Goal: Task Accomplishment & Management: Manage account settings

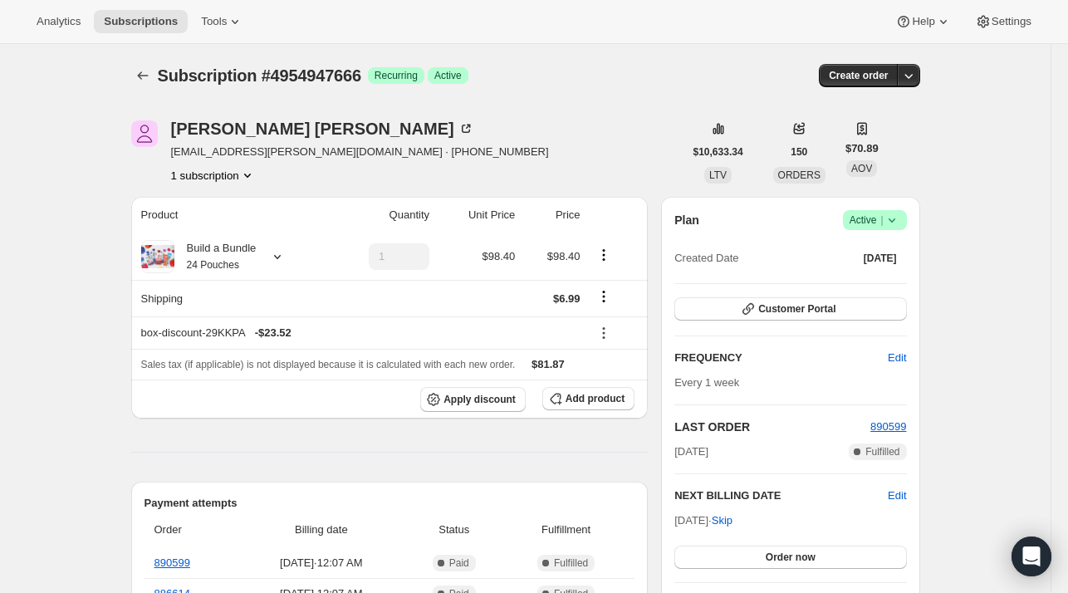
click at [154, 64] on div at bounding box center [144, 75] width 27 height 23
click at [146, 66] on button "Subscriptions" at bounding box center [142, 75] width 23 height 23
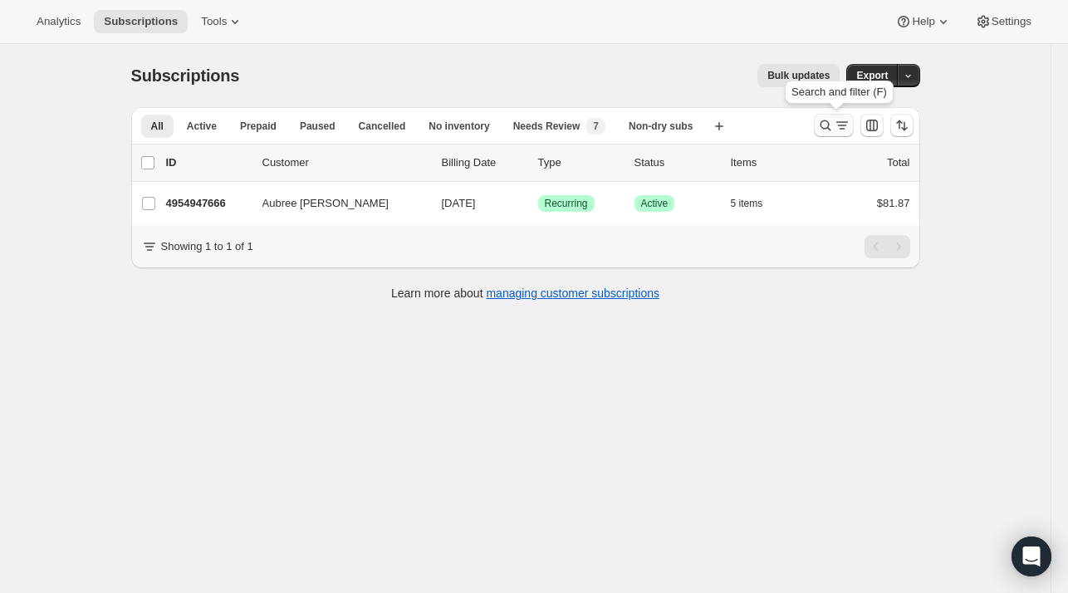
click at [834, 120] on icon "Search and filter results" at bounding box center [825, 125] width 17 height 17
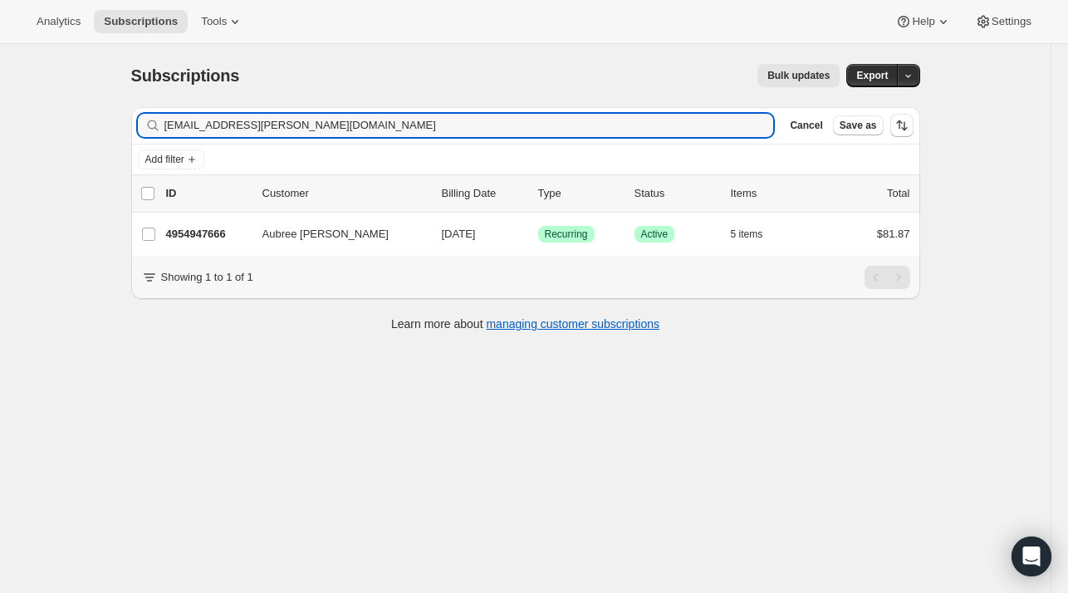
drag, startPoint x: 198, startPoint y: 120, endPoint x: 95, endPoint y: 110, distance: 103.4
click at [95, 110] on div "Subscriptions. This page is ready Subscriptions Bulk updates More actions Bulk …" at bounding box center [525, 340] width 1050 height 593
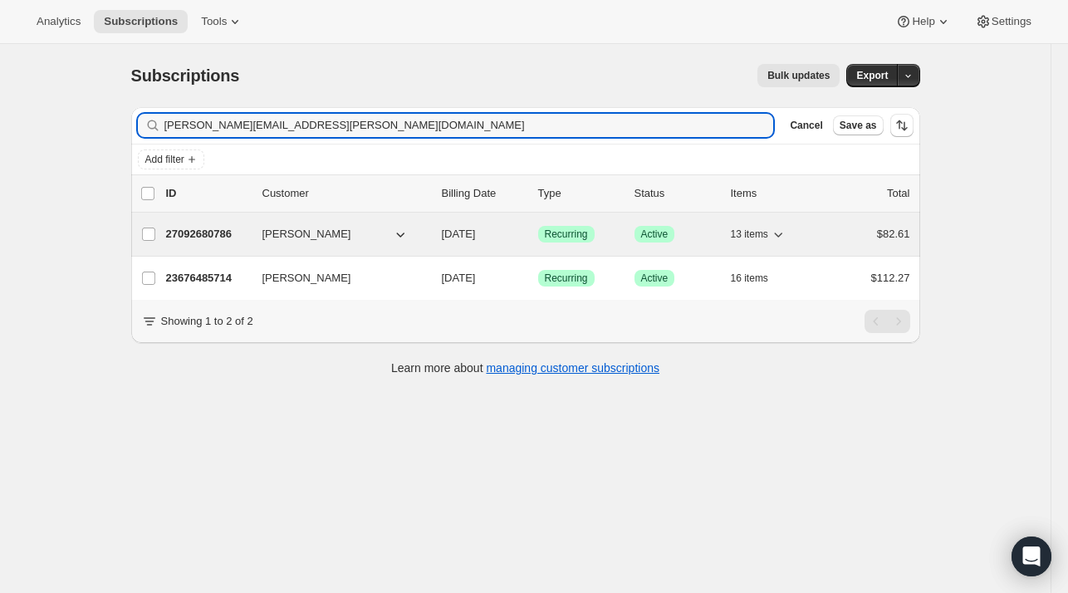
type input "[PERSON_NAME][EMAIL_ADDRESS][PERSON_NAME][DOMAIN_NAME]"
click at [218, 233] on p "27092680786" at bounding box center [207, 234] width 83 height 17
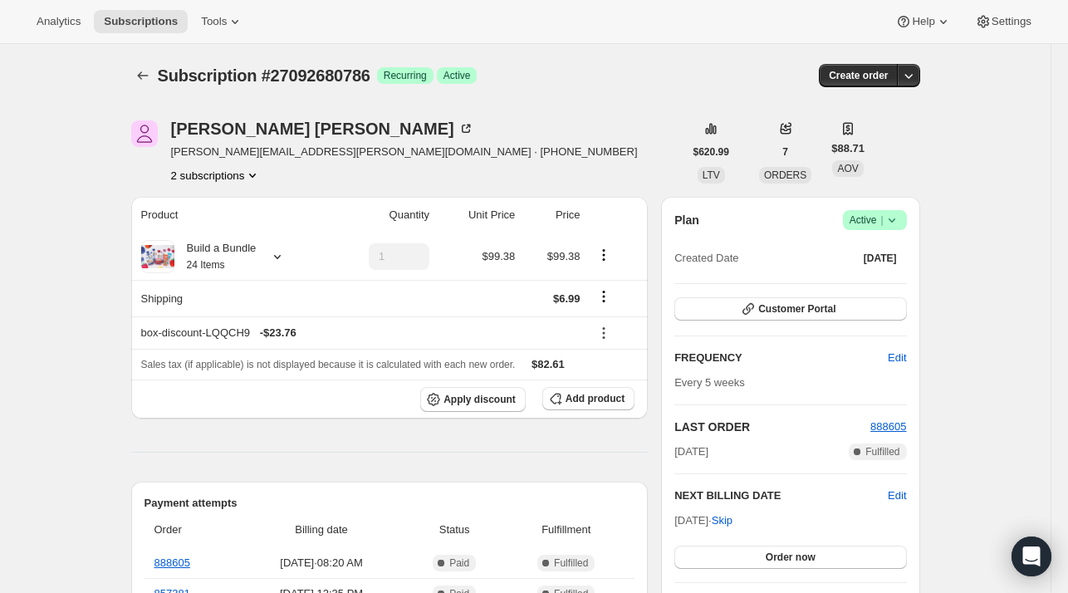
click at [240, 172] on button "2 subscriptions" at bounding box center [216, 175] width 91 height 17
click at [221, 206] on span "23676485714" at bounding box center [196, 205] width 66 height 12
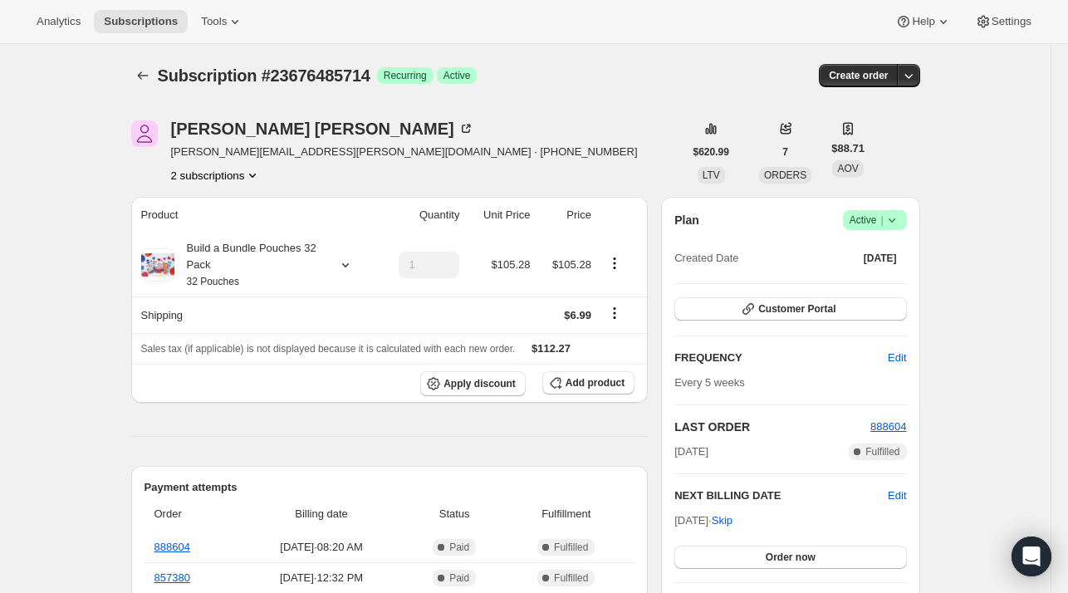
click at [209, 175] on button "2 subscriptions" at bounding box center [216, 175] width 91 height 17
click at [219, 217] on button "23676485714 Info Current" at bounding box center [220, 206] width 125 height 27
click at [217, 228] on span "27092680786" at bounding box center [196, 234] width 66 height 12
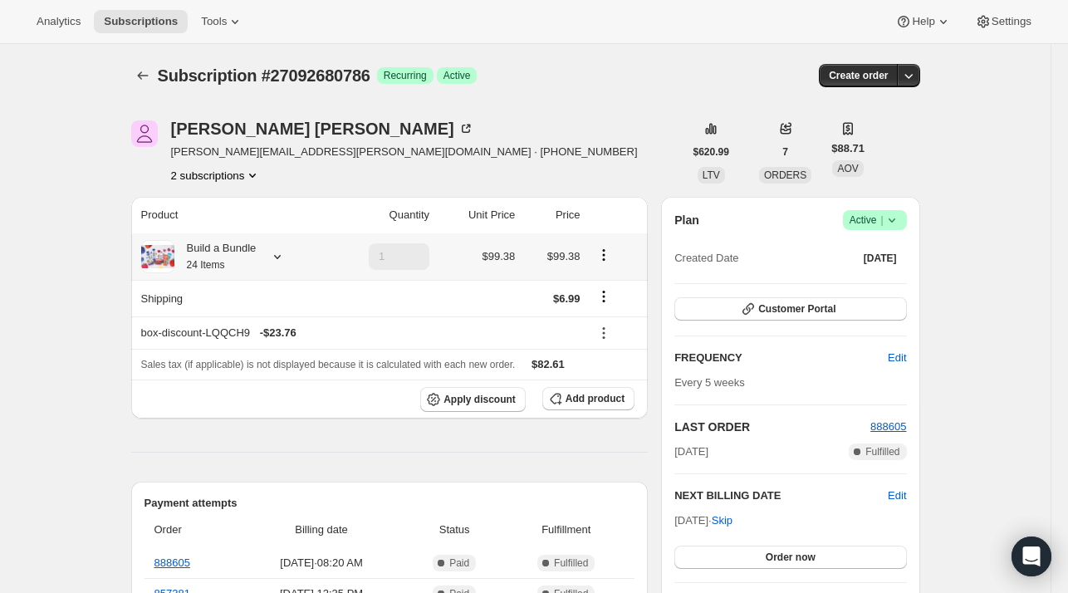
click at [276, 258] on icon at bounding box center [277, 256] width 17 height 17
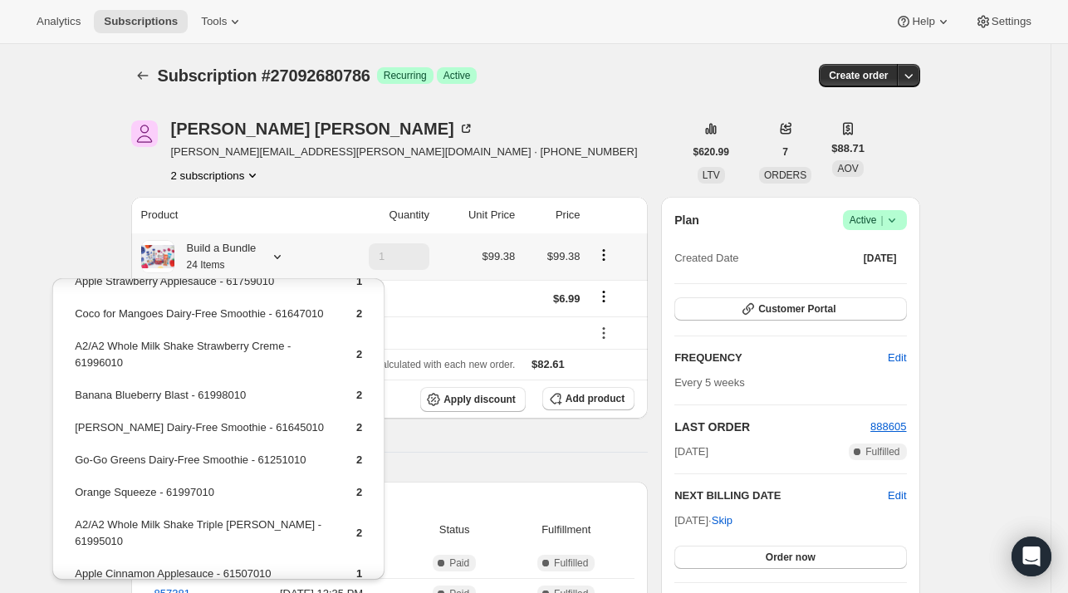
scroll to position [83, 0]
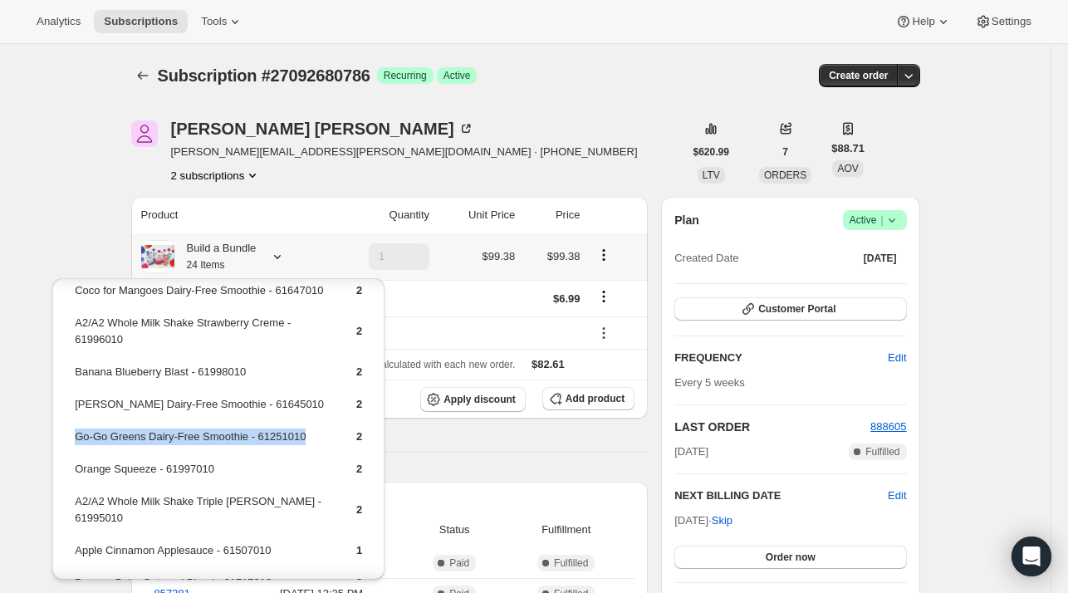
drag, startPoint x: 299, startPoint y: 453, endPoint x: 74, endPoint y: 457, distance: 225.0
click at [74, 457] on td "Go-Go Greens Dairy-Free Smoothie - 61251010" at bounding box center [201, 443] width 254 height 31
copy td "Go-Go Greens Dairy-Free Smoothie - 61251010"
click at [572, 401] on span "Add product" at bounding box center [594, 398] width 59 height 13
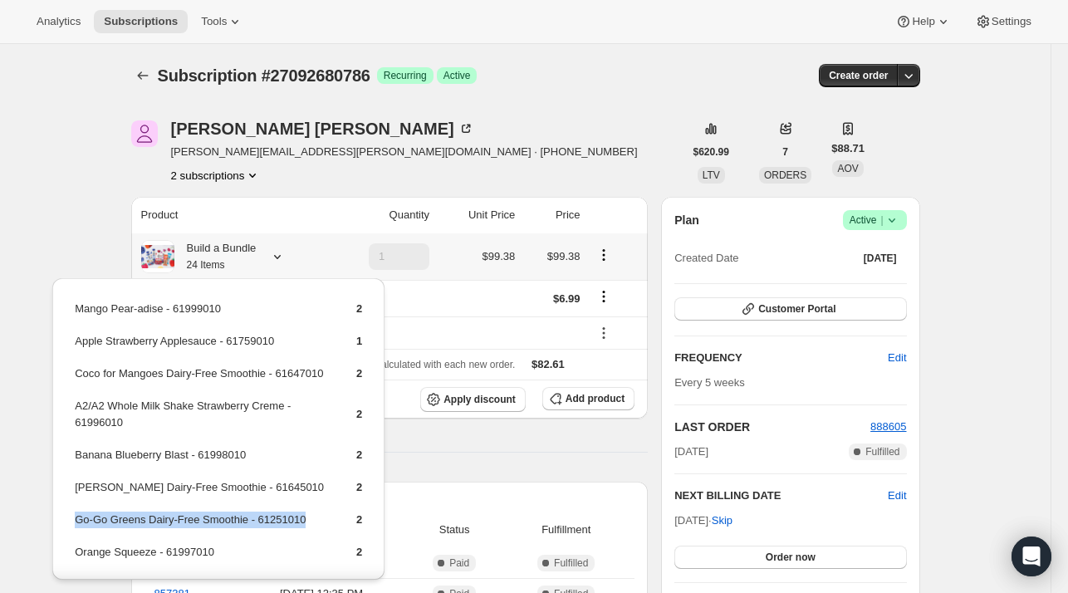
drag, startPoint x: 319, startPoint y: 539, endPoint x: 74, endPoint y: 536, distance: 245.0
click at [74, 536] on td "Go-Go Greens Dairy-Free Smoothie - 61251010" at bounding box center [201, 526] width 254 height 31
copy td "Go-Go Greens Dairy-Free Smoothie - 61251010"
drag, startPoint x: 528, startPoint y: 137, endPoint x: 568, endPoint y: 371, distance: 237.5
click at [528, 144] on div "[PERSON_NAME] Kreider [EMAIL_ADDRESS][PERSON_NAME][DOMAIN_NAME] · [PHONE_NUMBER…" at bounding box center [407, 151] width 552 height 63
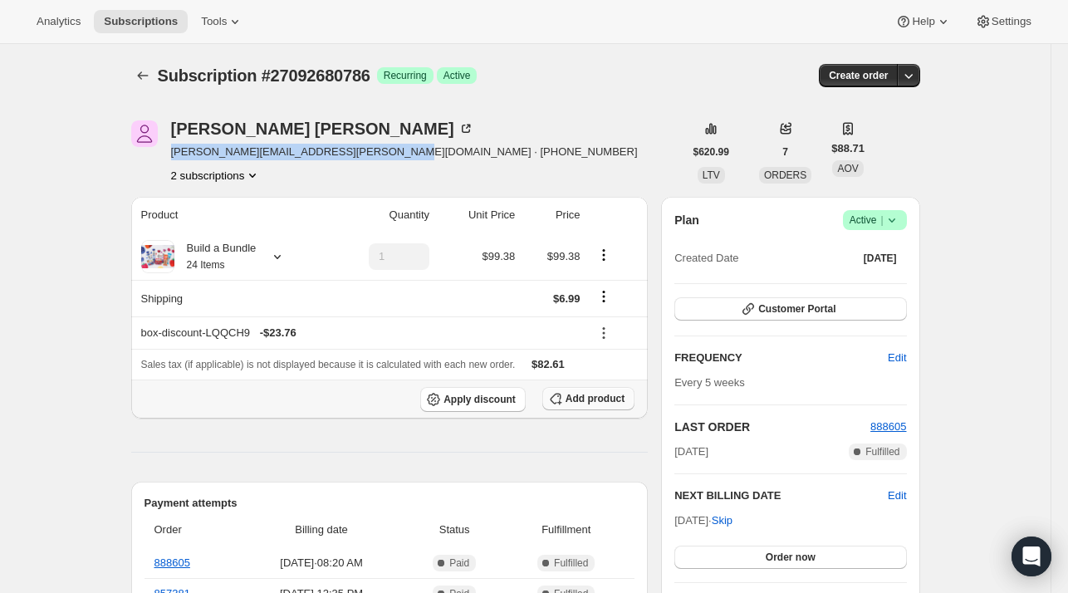
click at [575, 407] on button "Add product" at bounding box center [588, 398] width 92 height 23
click at [272, 253] on div at bounding box center [273, 256] width 23 height 17
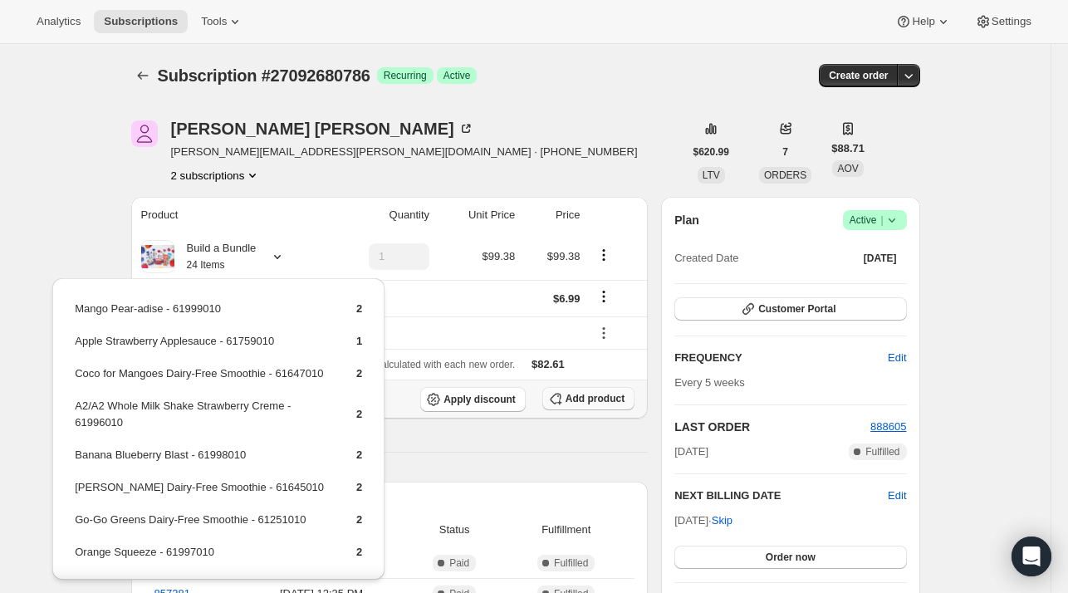
click at [564, 390] on icon "button" at bounding box center [555, 398] width 17 height 17
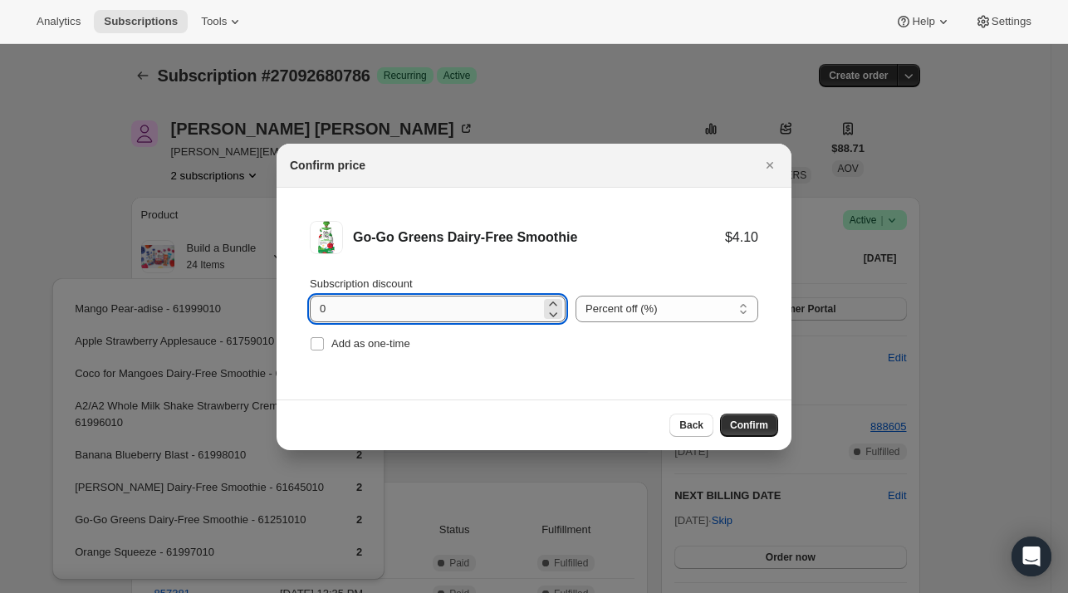
click at [349, 313] on input "0" at bounding box center [425, 309] width 231 height 27
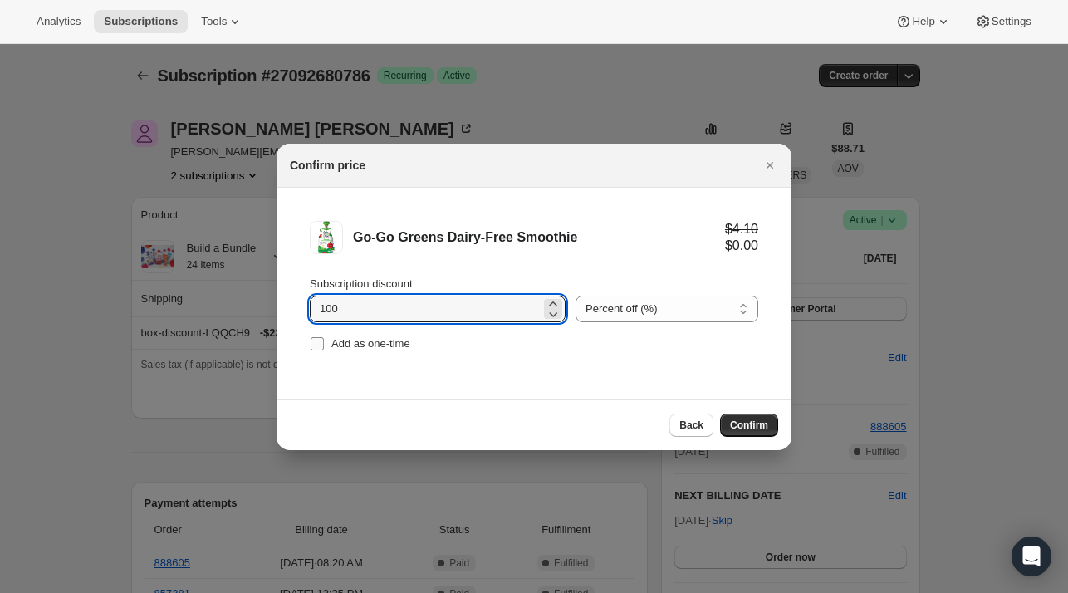
type input "100"
drag, startPoint x: 349, startPoint y: 345, endPoint x: 606, endPoint y: 404, distance: 263.9
click at [354, 347] on span "Add as one-time" at bounding box center [370, 343] width 79 height 12
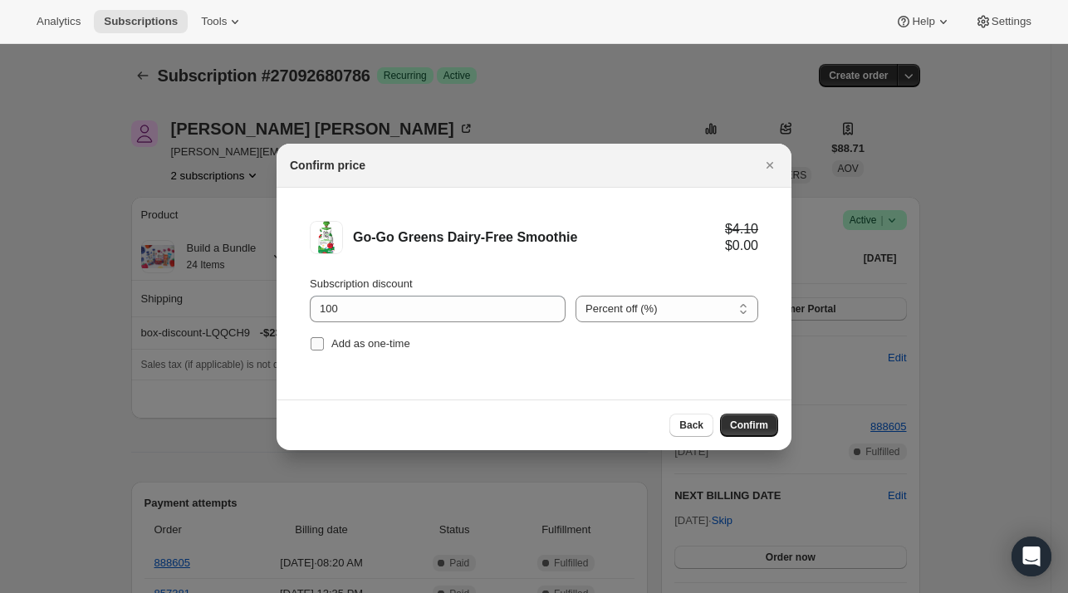
click at [372, 347] on span "Add as one-time" at bounding box center [370, 343] width 79 height 12
click at [324, 347] on input "Add as one-time" at bounding box center [317, 343] width 13 height 13
checkbox input "true"
click at [759, 423] on span "Confirm" at bounding box center [749, 424] width 38 height 13
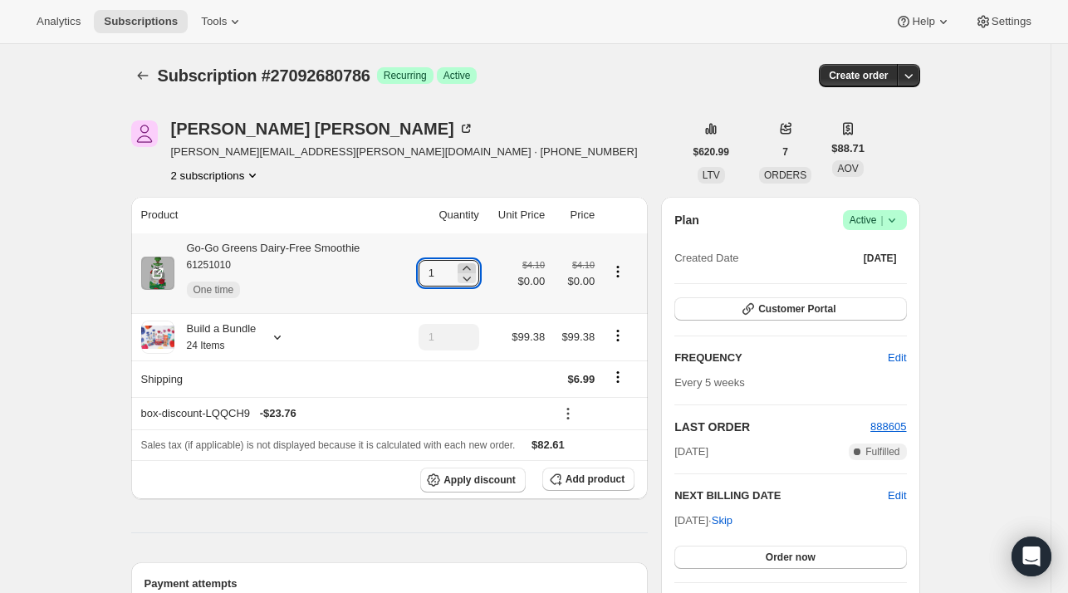
click at [467, 267] on icon at bounding box center [466, 268] width 17 height 17
click at [468, 267] on icon at bounding box center [466, 268] width 17 height 17
type input "4"
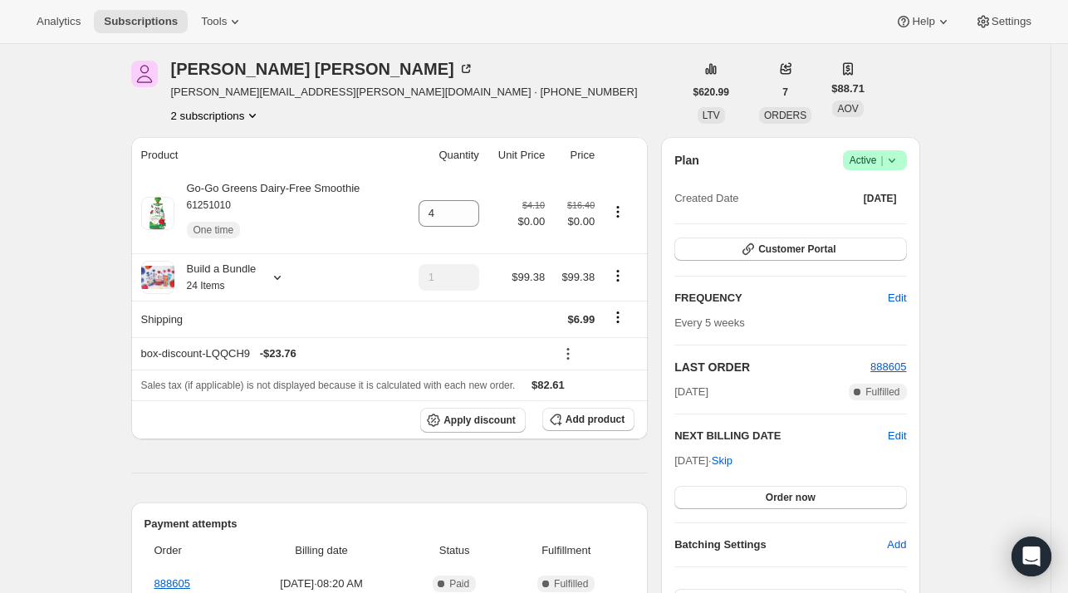
scroll to position [0, 0]
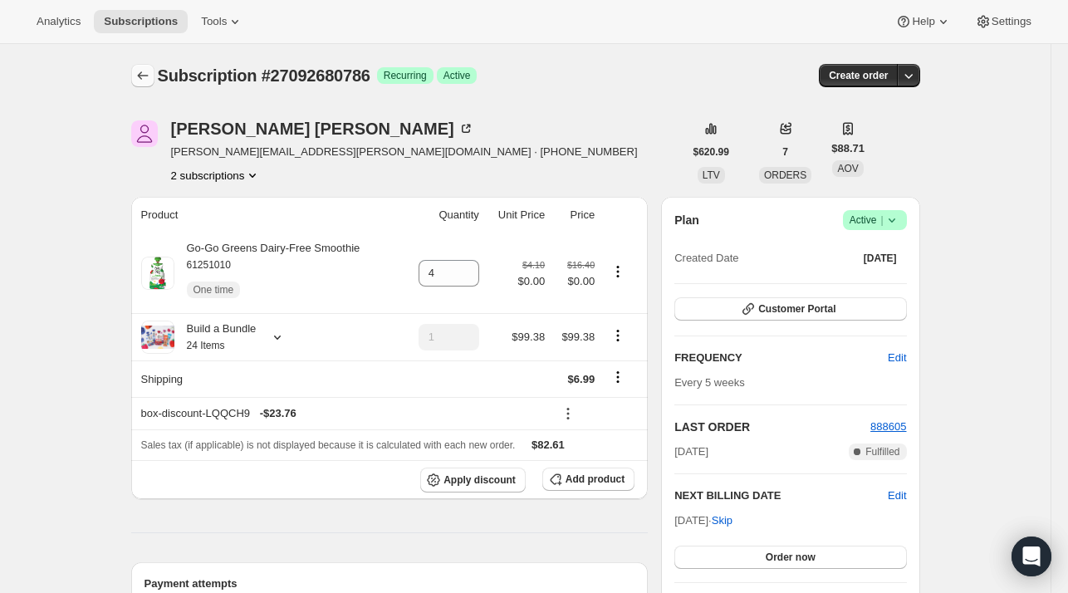
click at [150, 67] on icon "Subscriptions" at bounding box center [143, 75] width 17 height 17
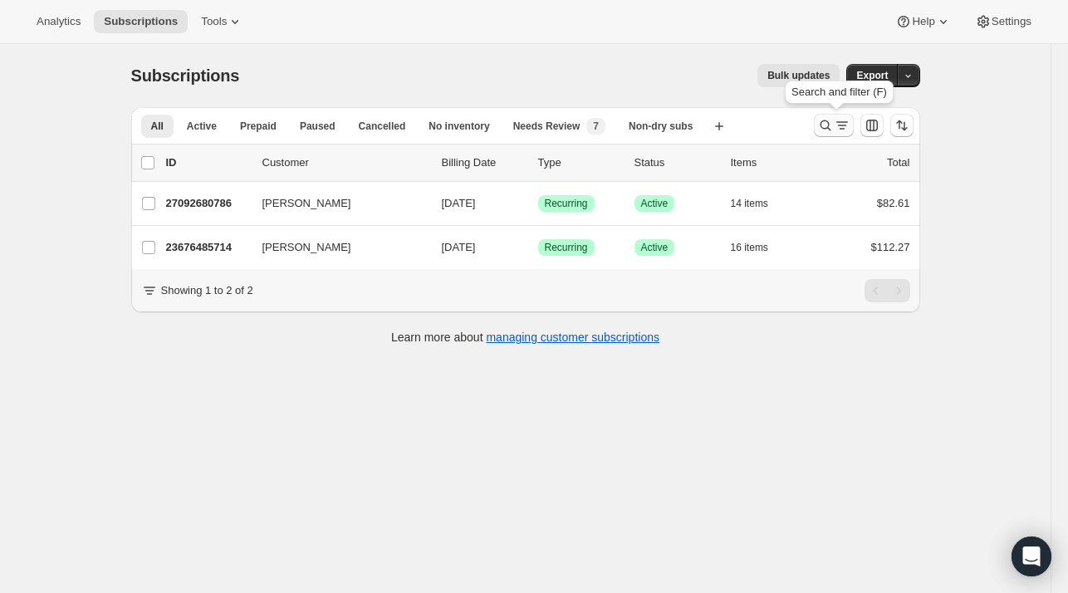
click at [820, 132] on icon "Search and filter results" at bounding box center [825, 125] width 17 height 17
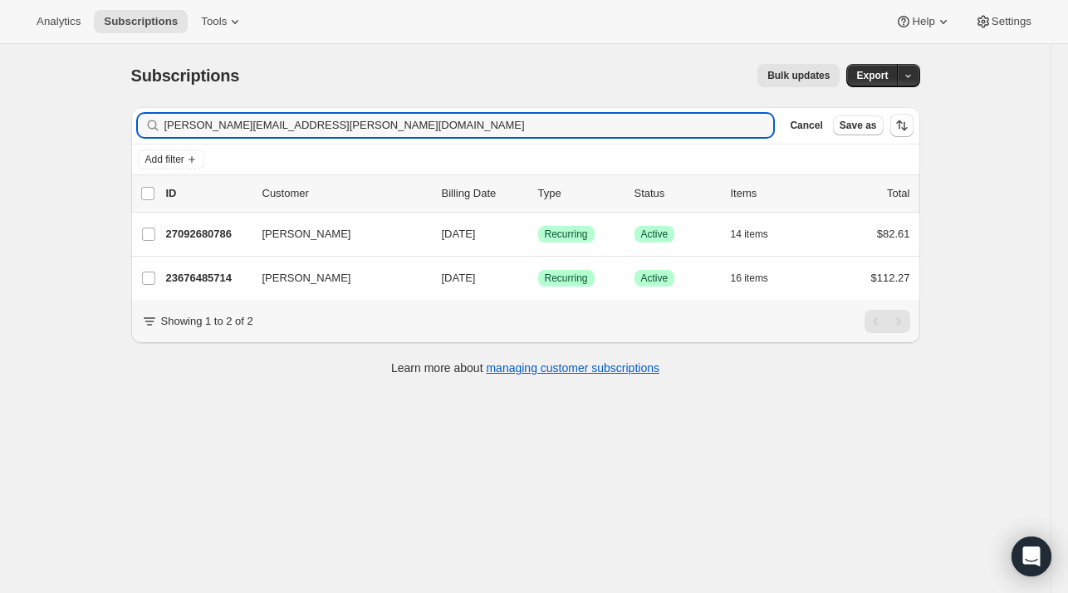
drag, startPoint x: 305, startPoint y: 123, endPoint x: 131, endPoint y: 135, distance: 174.0
click at [131, 135] on div "Filter subscribers [PERSON_NAME][EMAIL_ADDRESS][PERSON_NAME][DOMAIN_NAME] Clear…" at bounding box center [519, 243] width 802 height 299
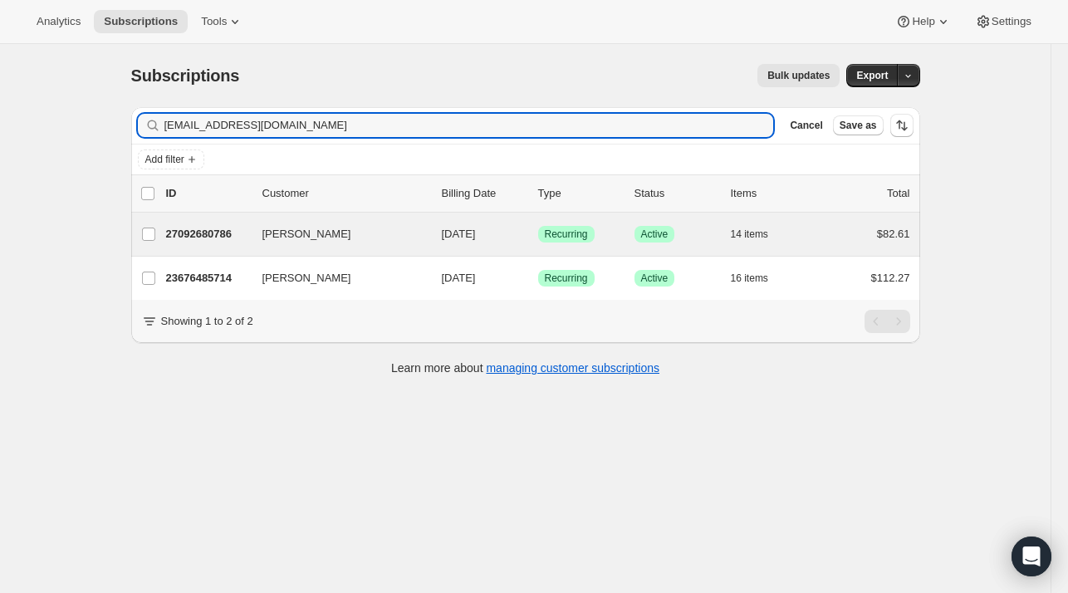
type input "[EMAIL_ADDRESS][DOMAIN_NAME]"
click at [209, 228] on p "13580370002" at bounding box center [207, 234] width 83 height 17
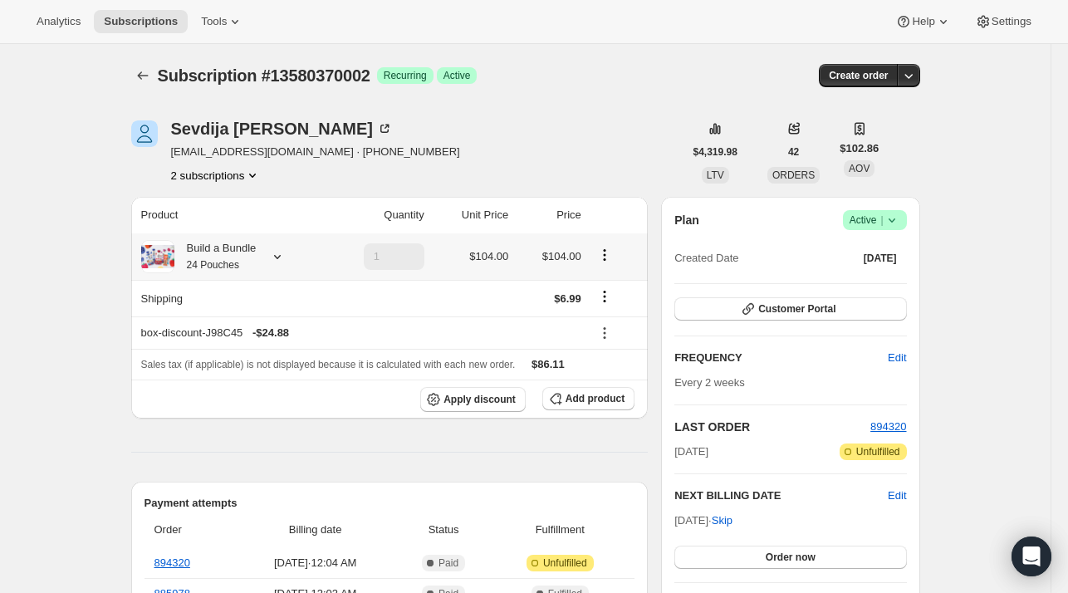
click at [276, 254] on icon at bounding box center [277, 256] width 17 height 17
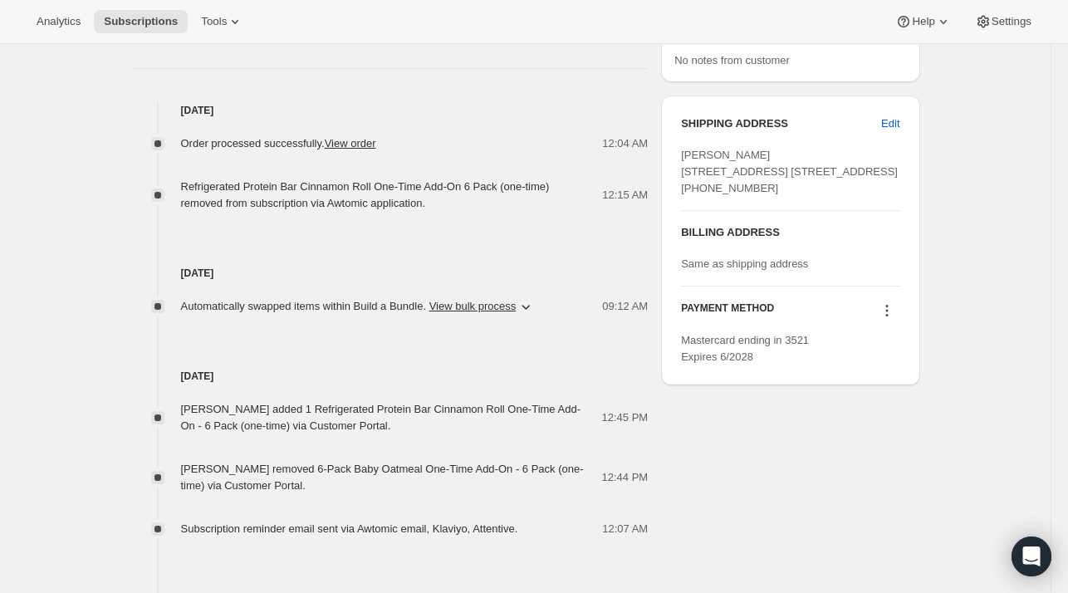
scroll to position [664, 0]
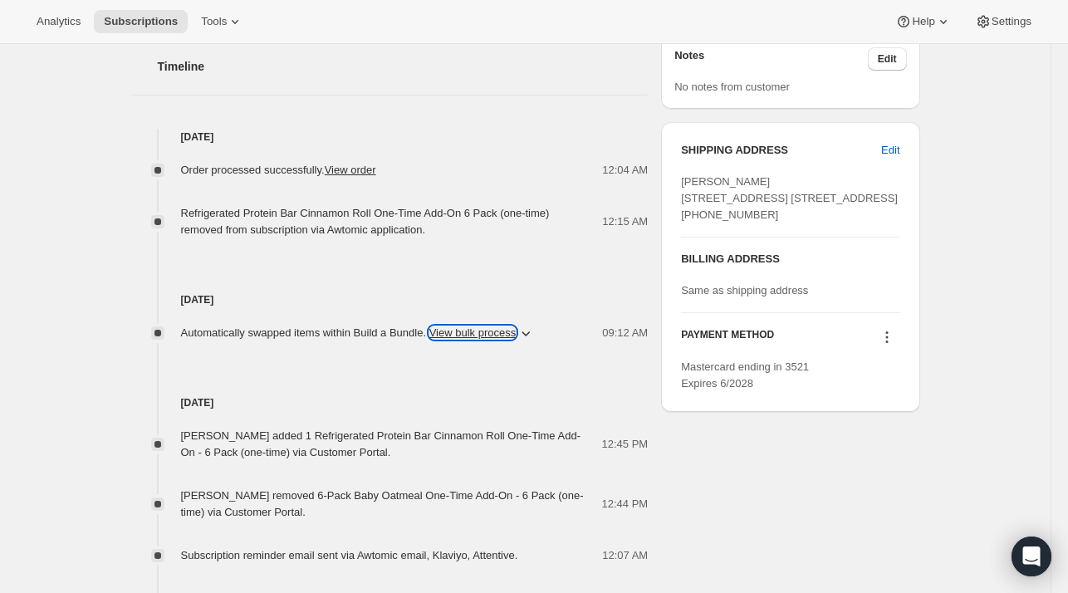
click at [484, 334] on button "View bulk process" at bounding box center [472, 332] width 87 height 12
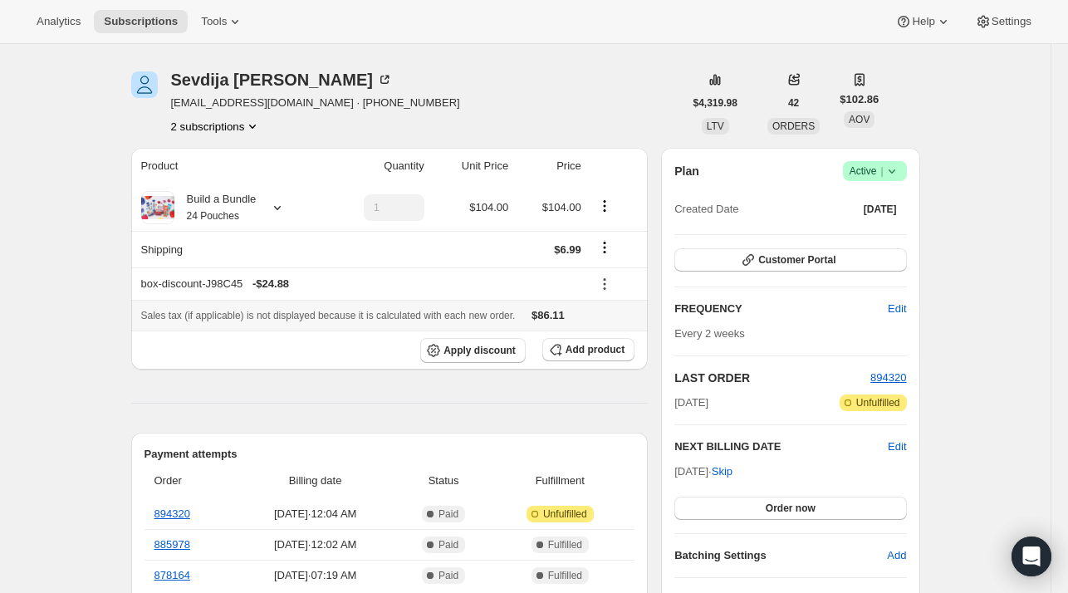
scroll to position [0, 0]
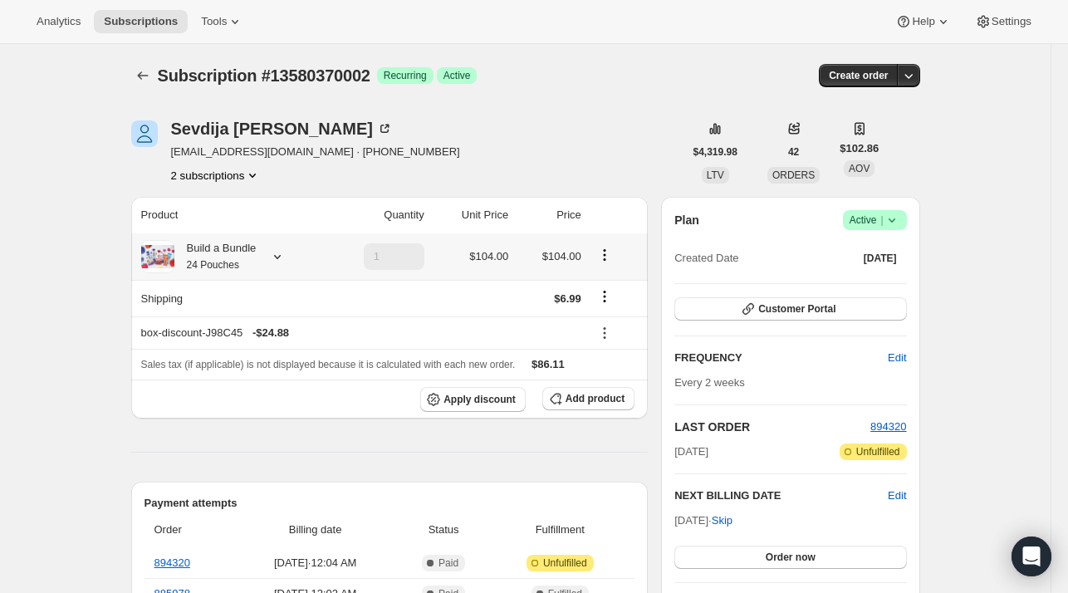
click at [277, 257] on icon at bounding box center [277, 256] width 17 height 17
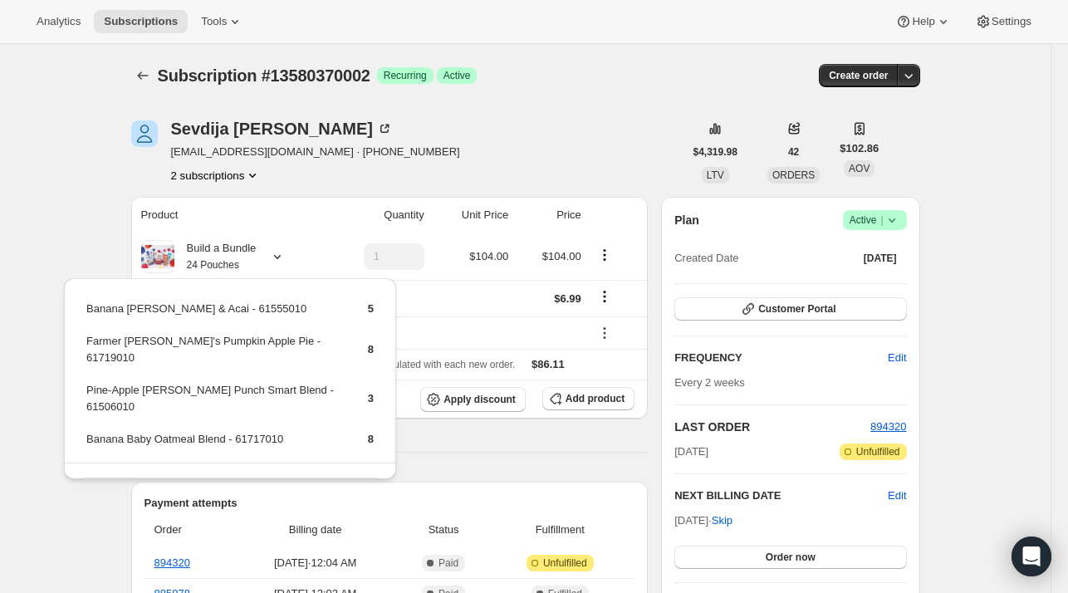
click at [311, 160] on div "[PERSON_NAME] [EMAIL_ADDRESS][DOMAIN_NAME] · [PHONE_NUMBER] 2 subscriptions" at bounding box center [315, 151] width 289 height 63
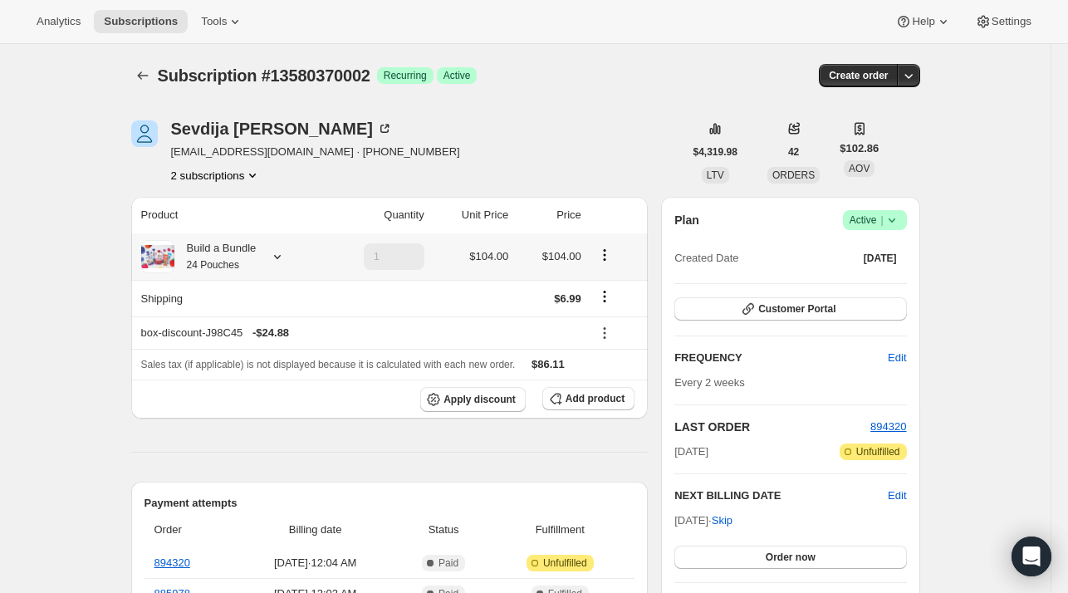
click at [283, 252] on icon at bounding box center [277, 256] width 17 height 17
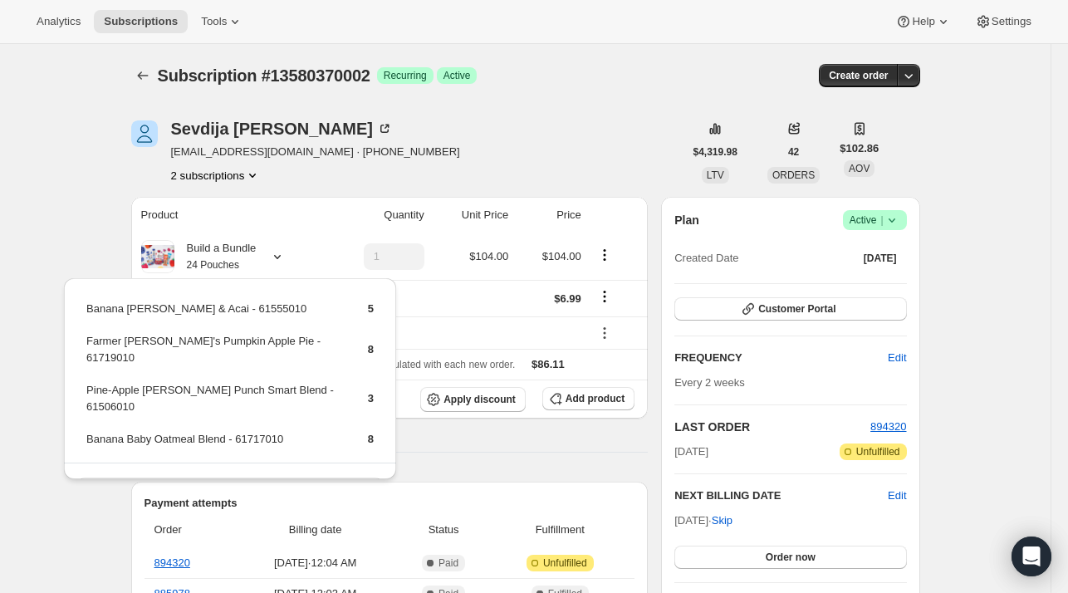
drag, startPoint x: 90, startPoint y: 260, endPoint x: 86, endPoint y: 208, distance: 51.6
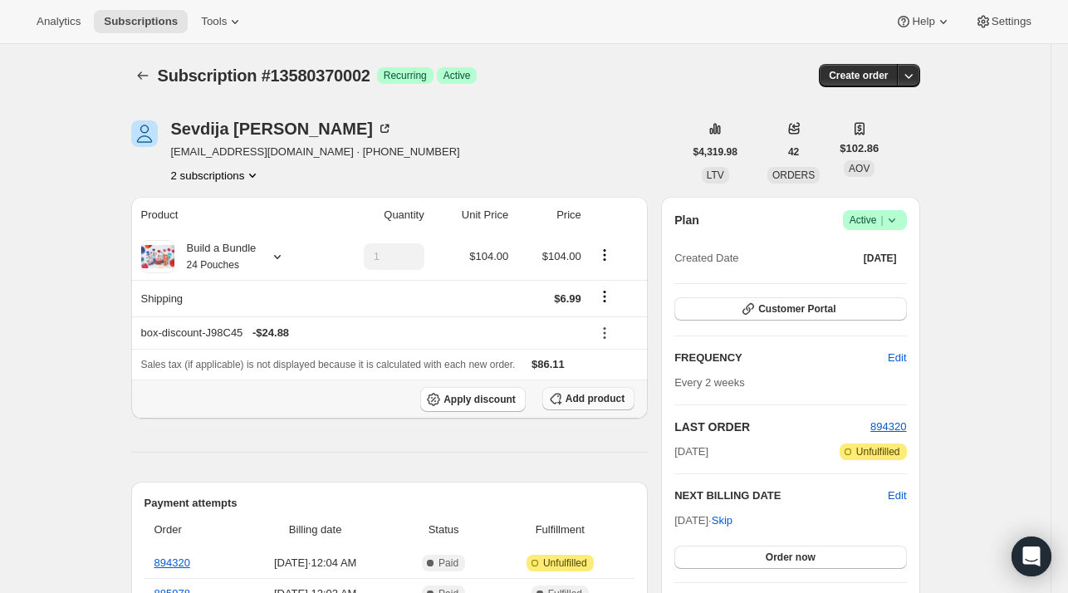
click at [598, 400] on span "Add product" at bounding box center [594, 398] width 59 height 13
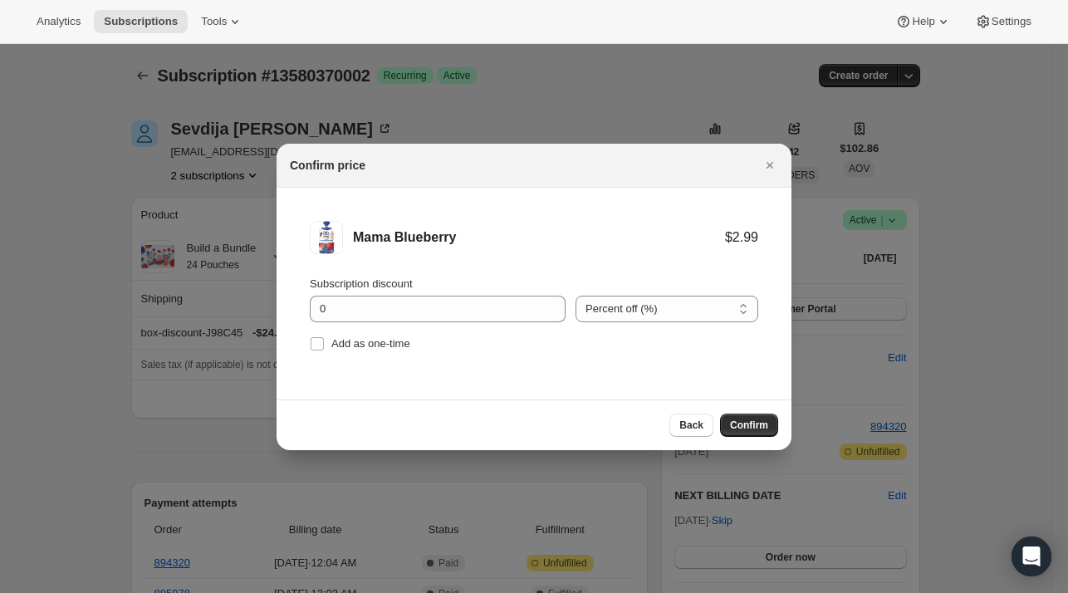
click at [774, 164] on button "Close" at bounding box center [769, 165] width 23 height 23
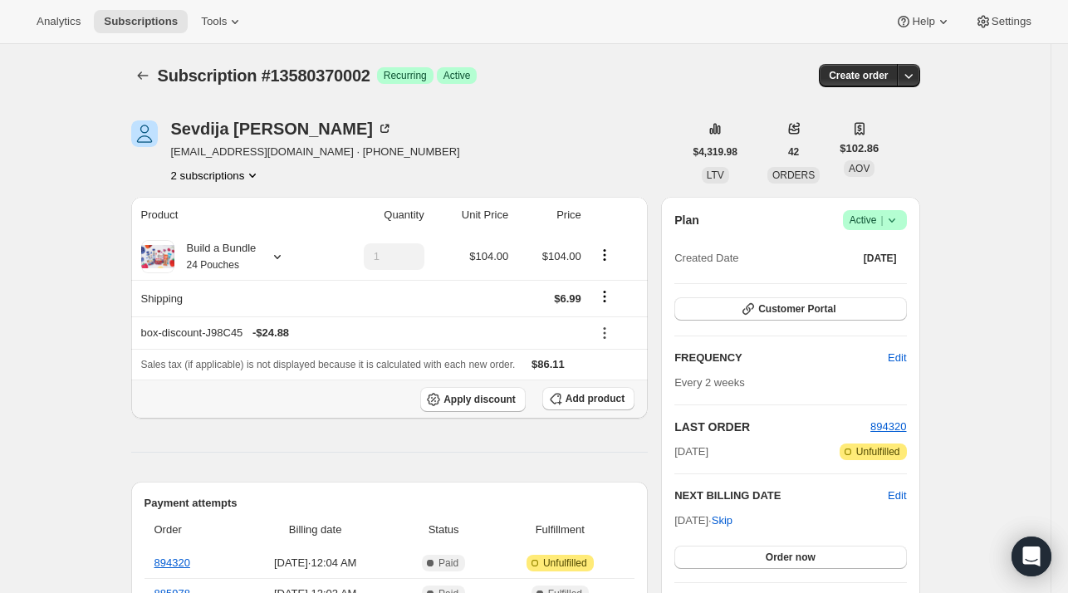
drag, startPoint x: 622, startPoint y: 408, endPoint x: 609, endPoint y: 424, distance: 20.8
click at [606, 394] on span "Add product" at bounding box center [594, 398] width 59 height 13
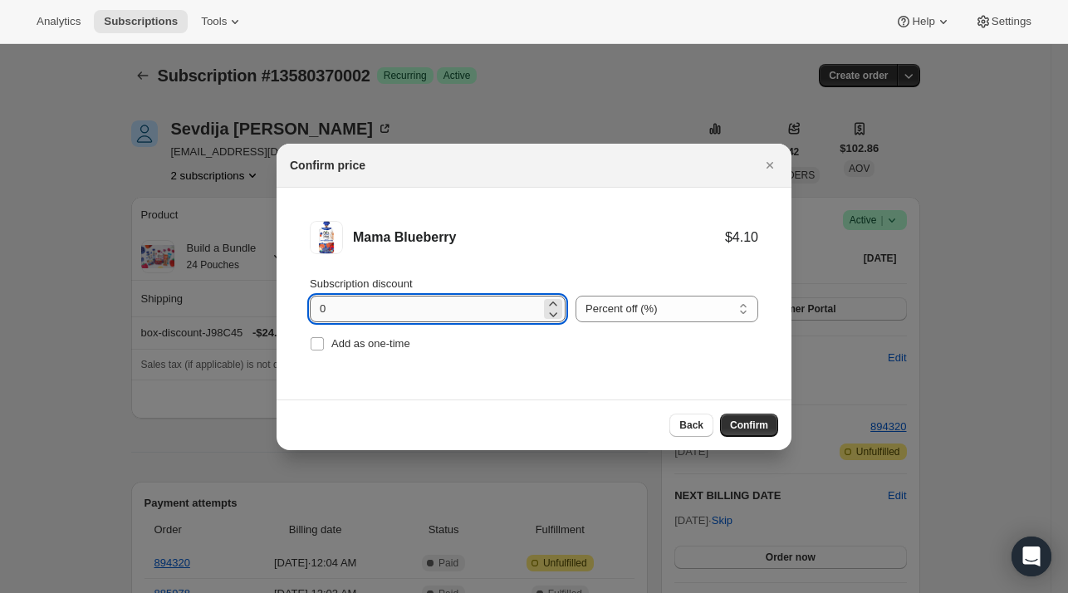
click at [369, 311] on input "0" at bounding box center [425, 309] width 231 height 27
type input "100"
click at [389, 345] on span "Add as one-time" at bounding box center [370, 343] width 79 height 12
click at [324, 345] on input "Add as one-time" at bounding box center [317, 343] width 13 height 13
checkbox input "true"
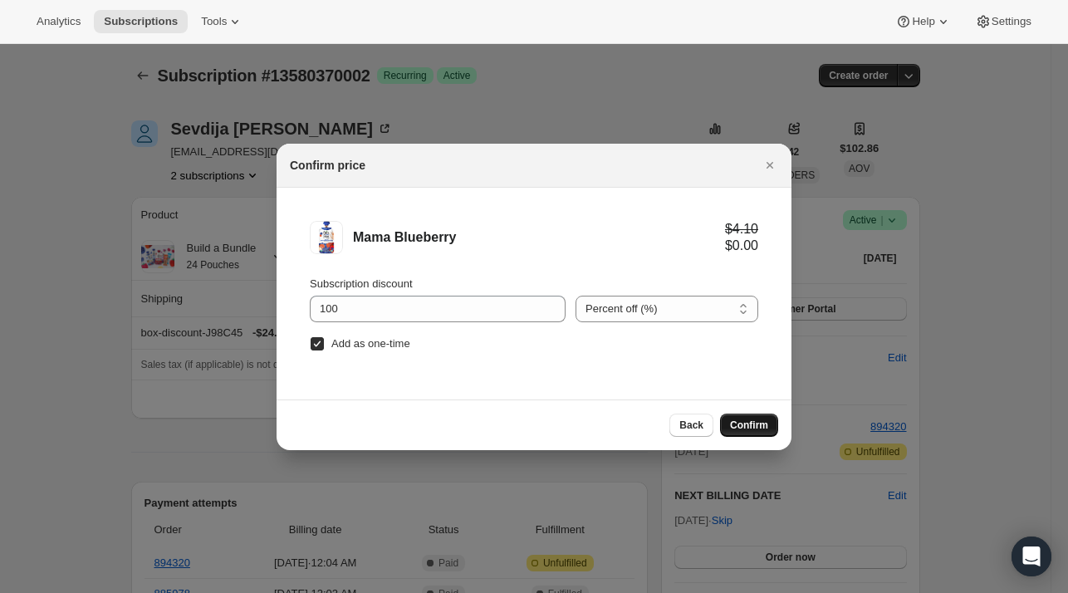
click at [737, 419] on span "Confirm" at bounding box center [749, 424] width 38 height 13
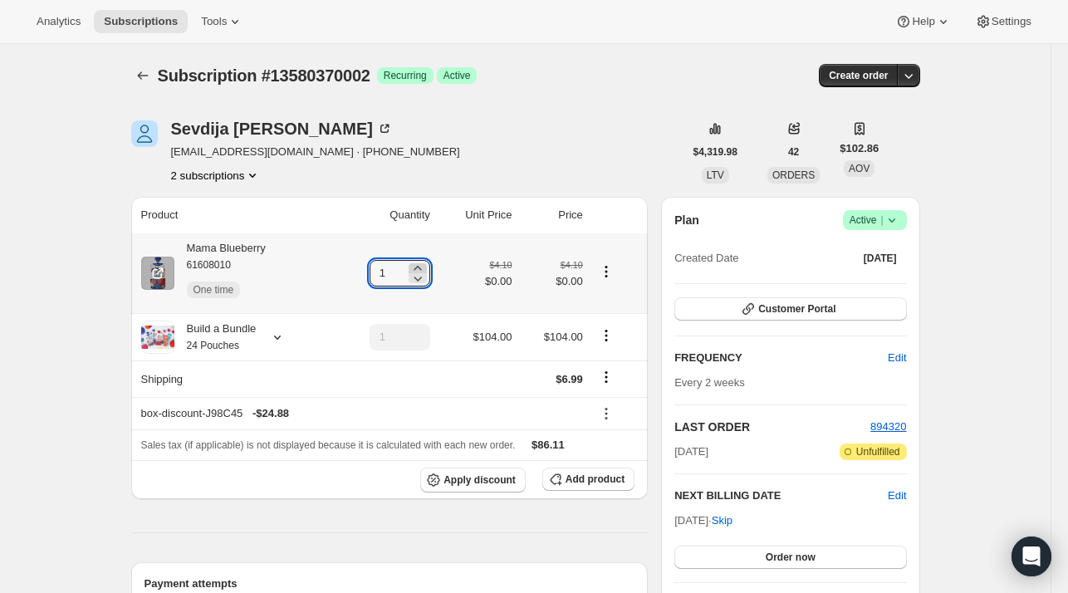
click at [423, 262] on icon at bounding box center [417, 268] width 17 height 17
click at [421, 268] on icon at bounding box center [416, 268] width 7 height 4
type input "3"
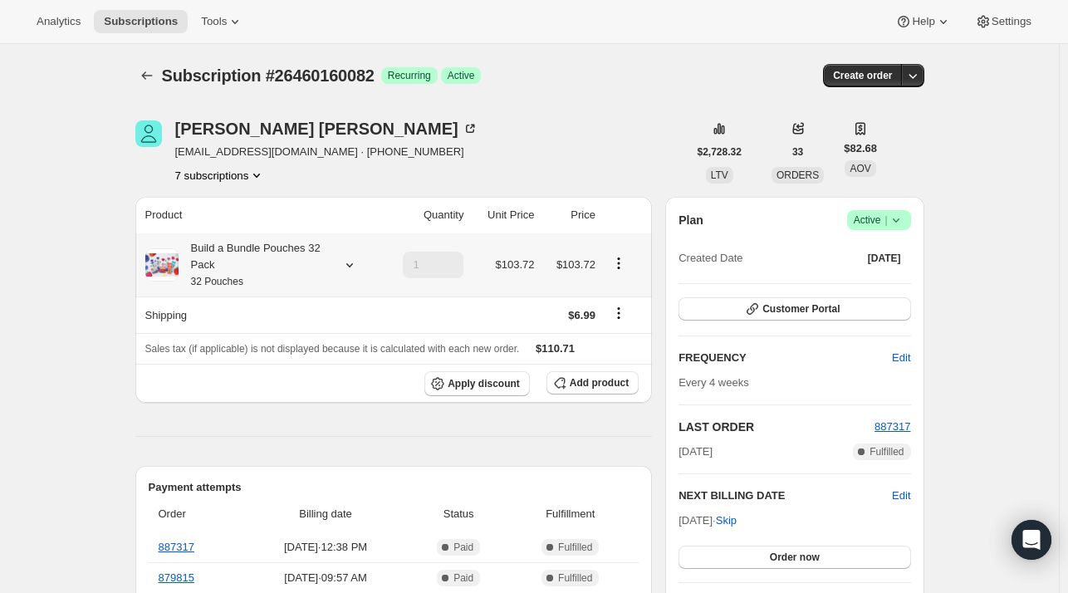
click at [352, 268] on icon at bounding box center [349, 265] width 17 height 17
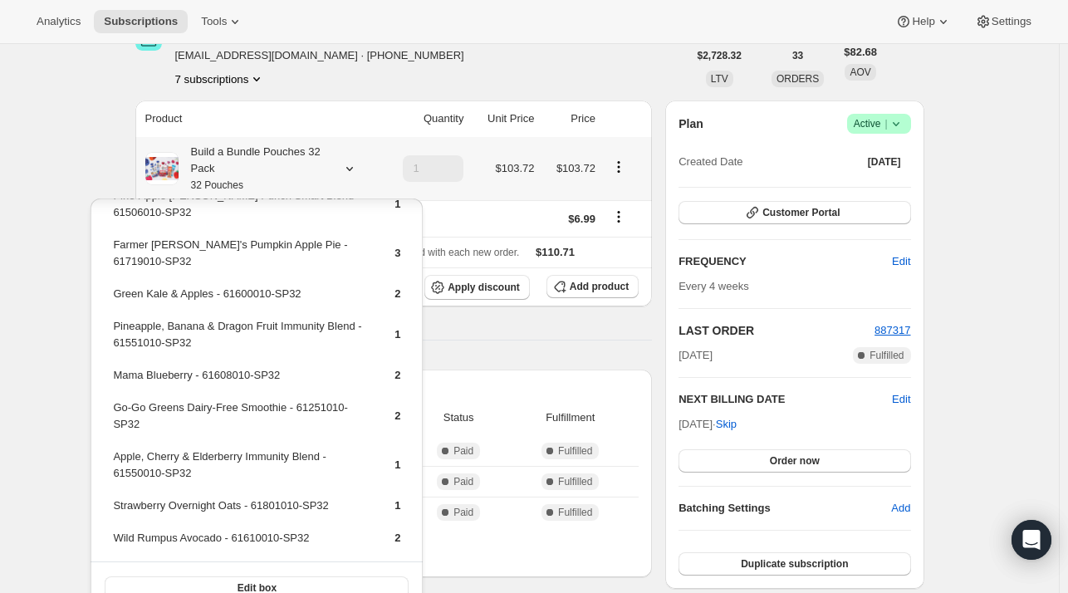
scroll to position [448, 0]
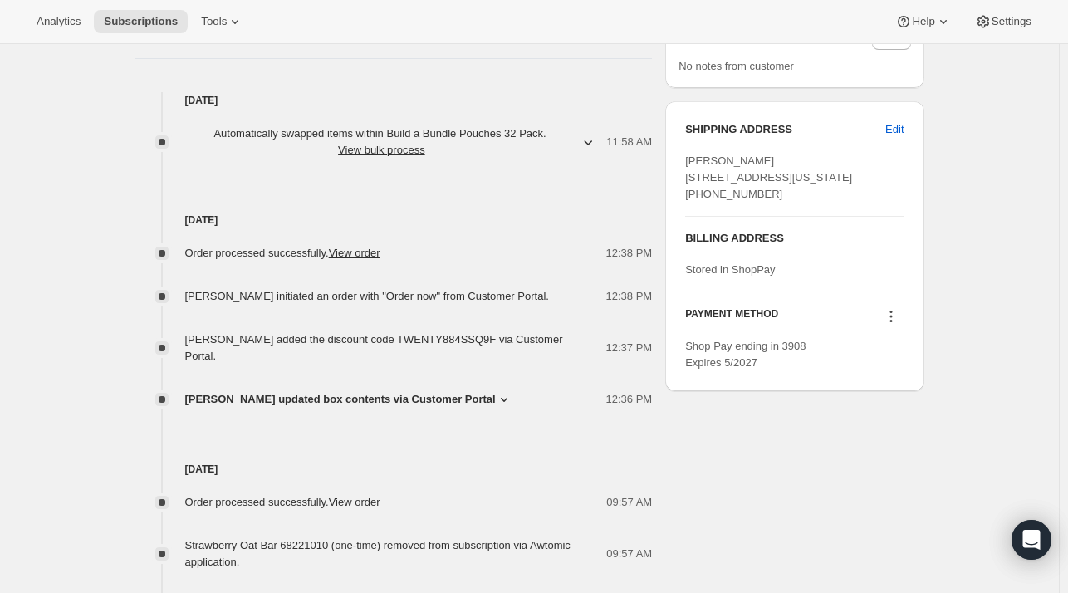
scroll to position [747, 0]
